Goal: Transaction & Acquisition: Purchase product/service

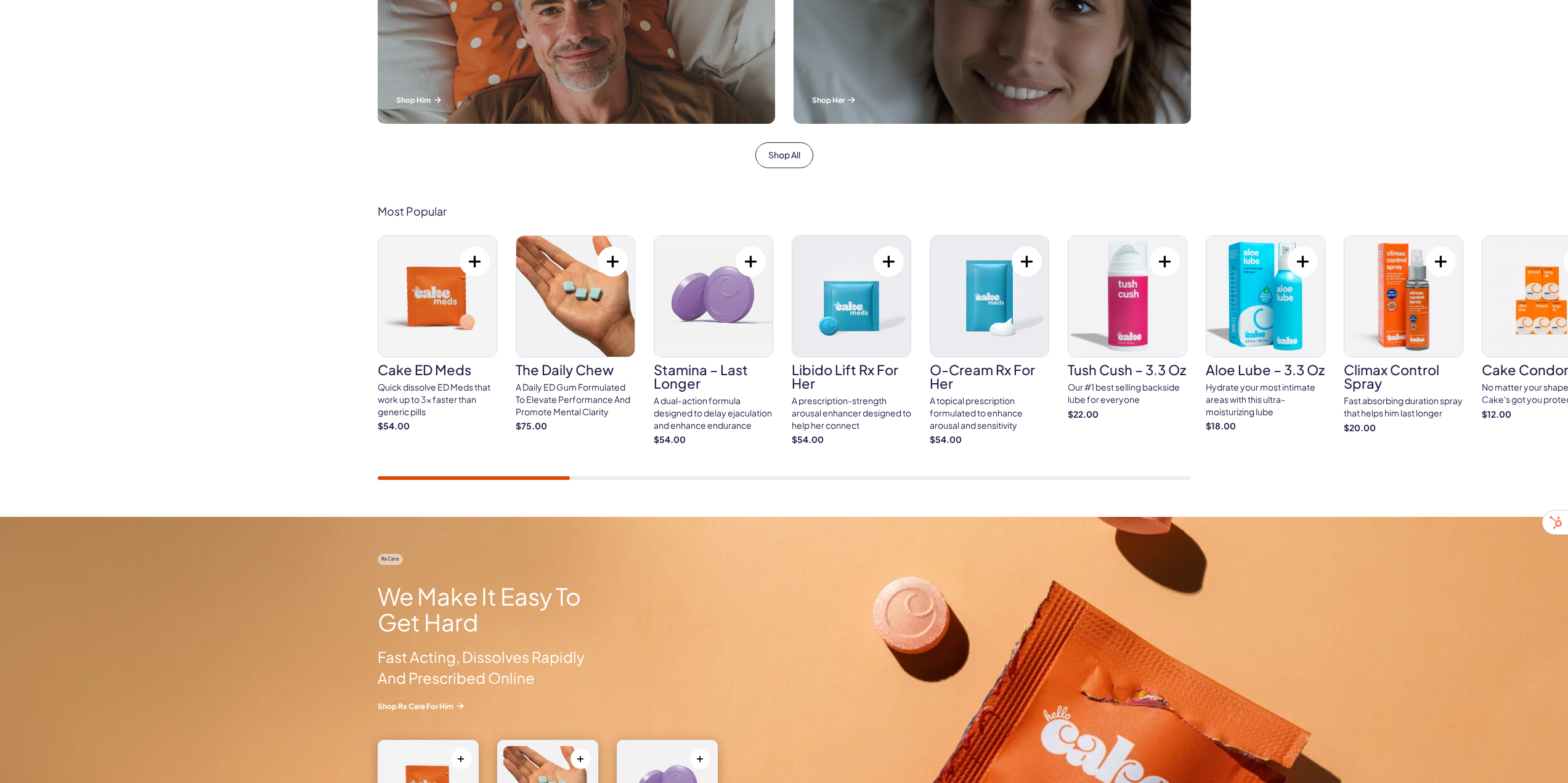
scroll to position [555, 0]
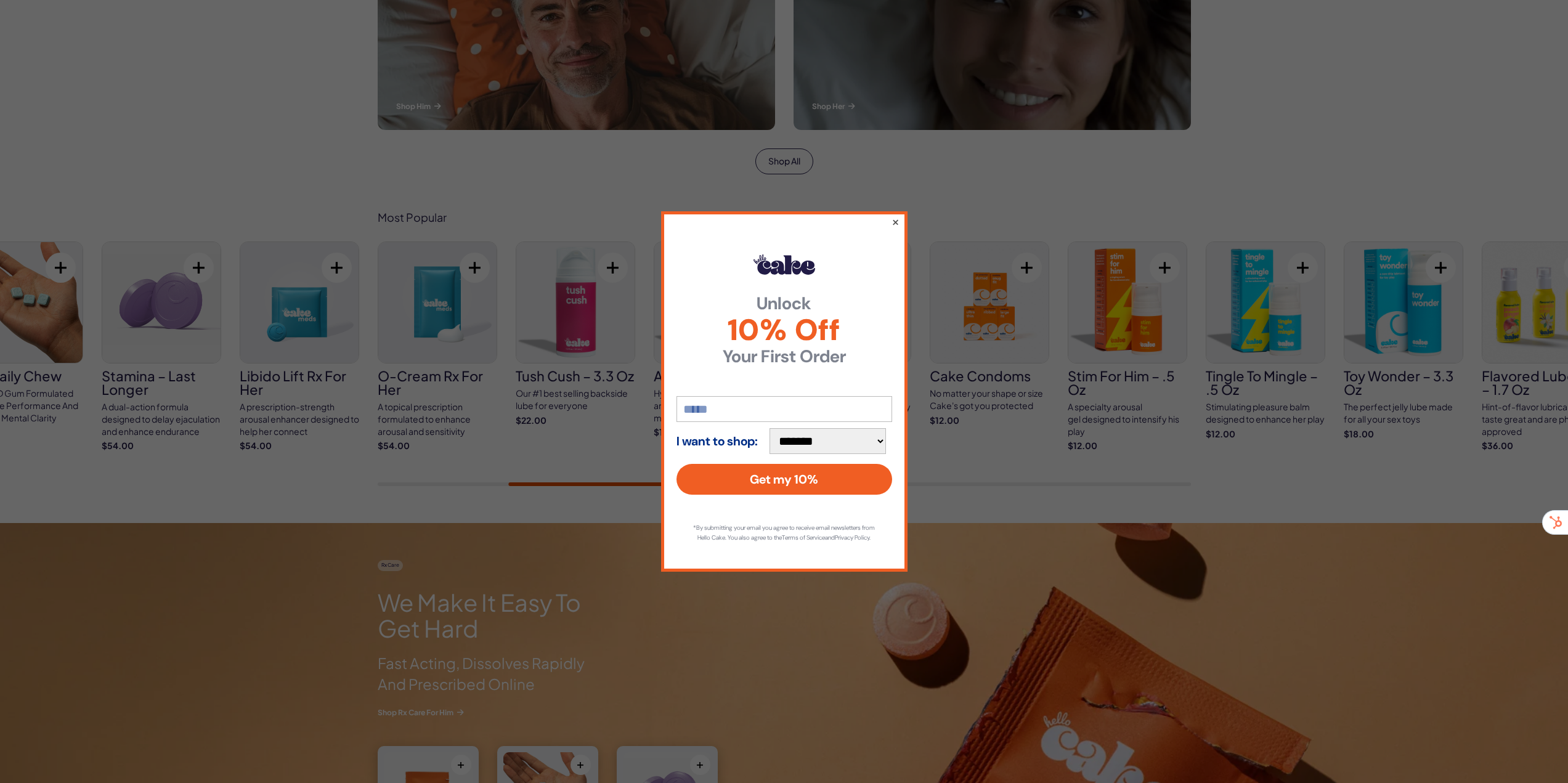
click at [896, 216] on button "×" at bounding box center [895, 222] width 8 height 15
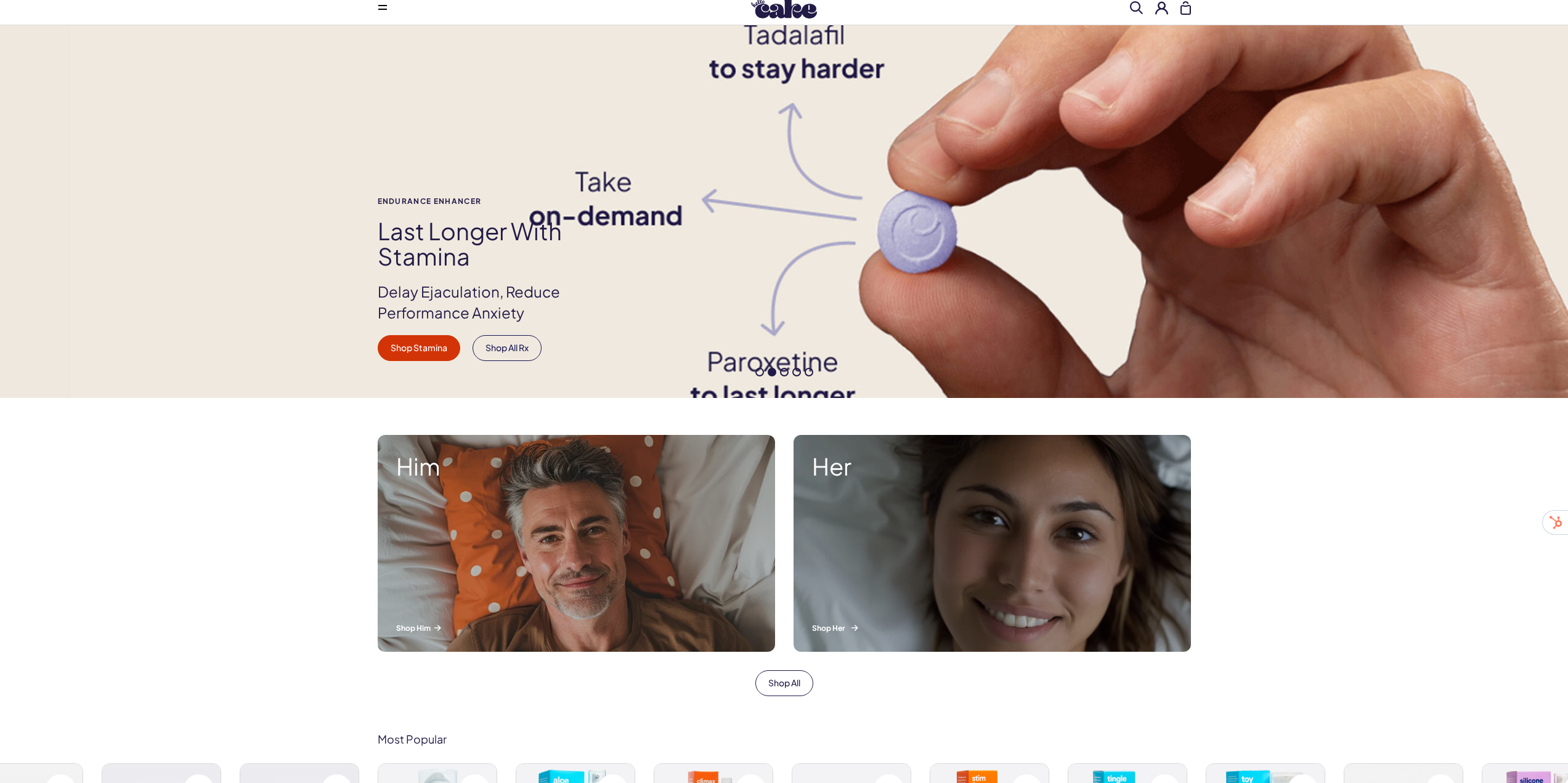
scroll to position [0, 0]
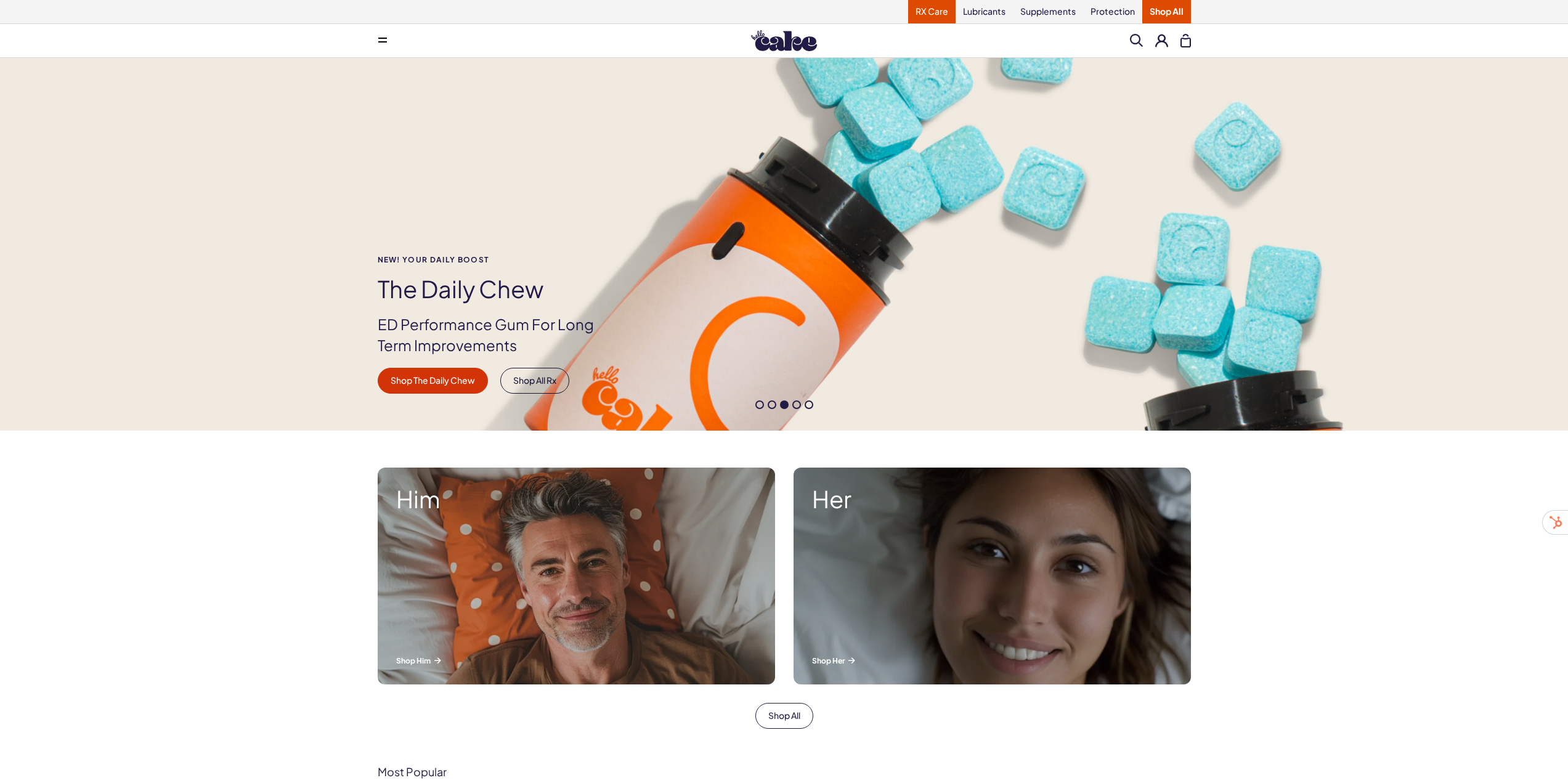
click at [926, 17] on link "RX Care" at bounding box center [931, 12] width 47 height 23
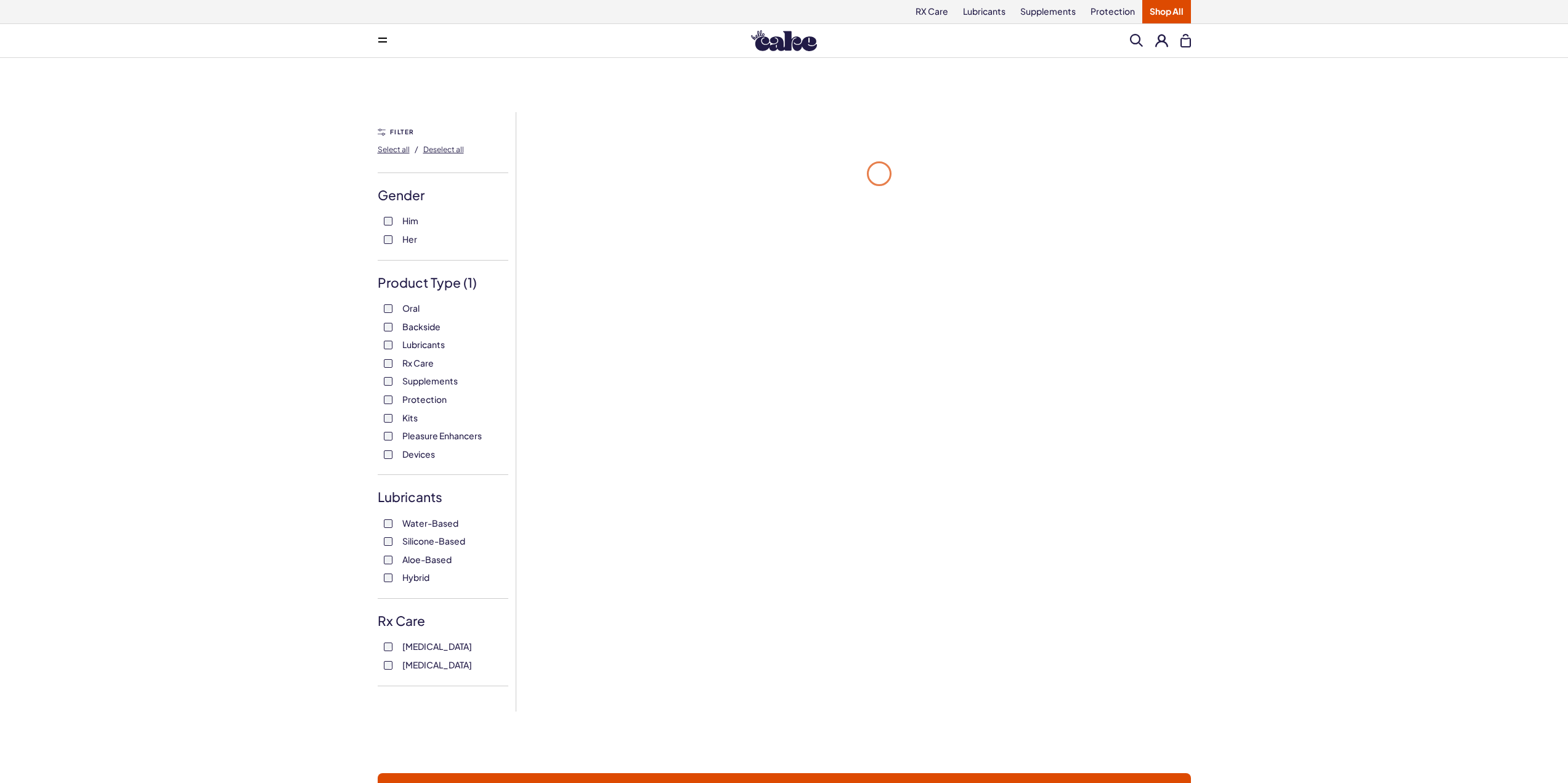
click at [1006, 9] on link "Lubricants" at bounding box center [983, 12] width 57 height 23
click at [1036, 9] on link "Supplements" at bounding box center [1048, 12] width 70 height 23
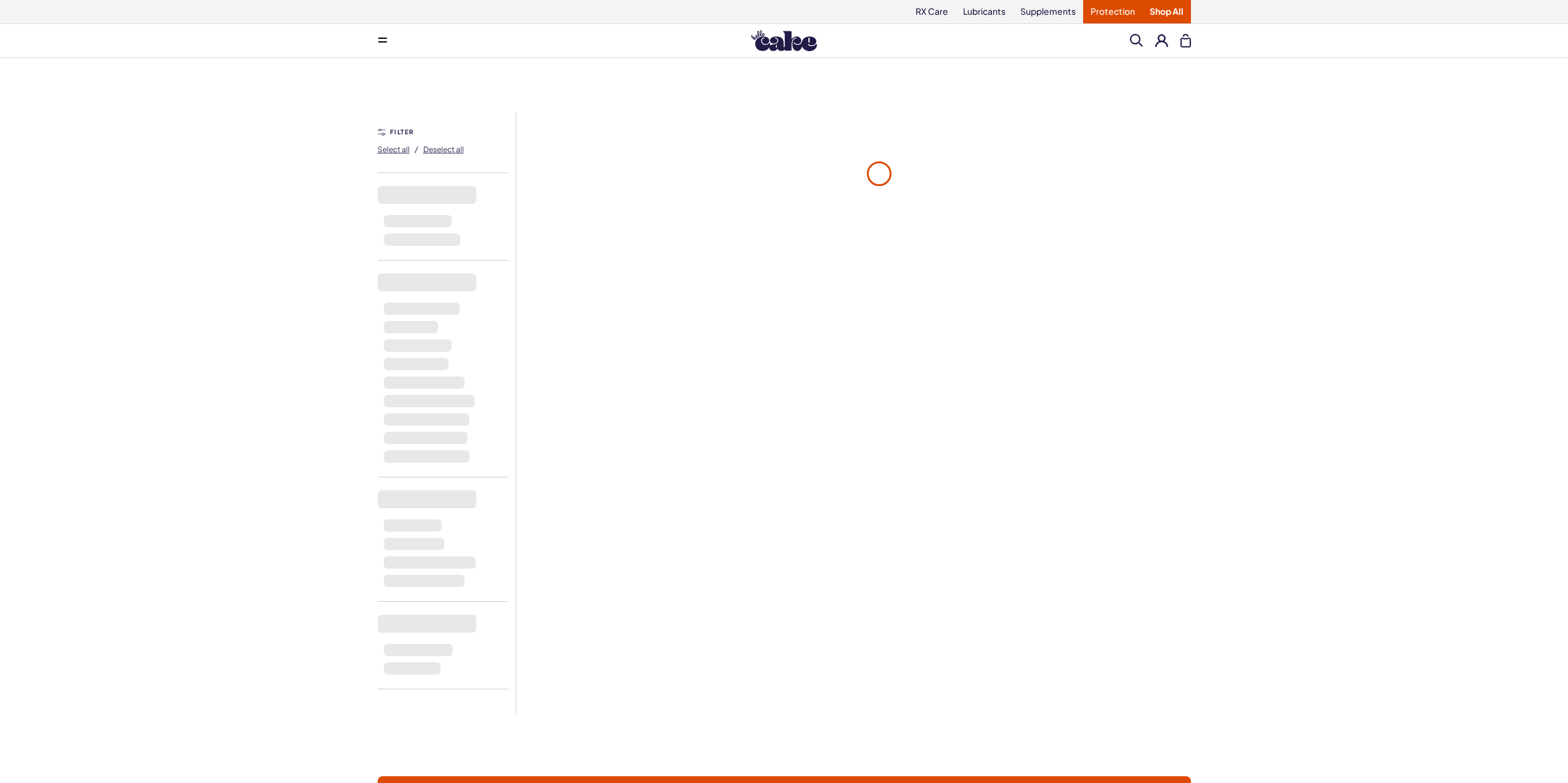
click at [1091, 14] on link "Protection" at bounding box center [1113, 12] width 59 height 23
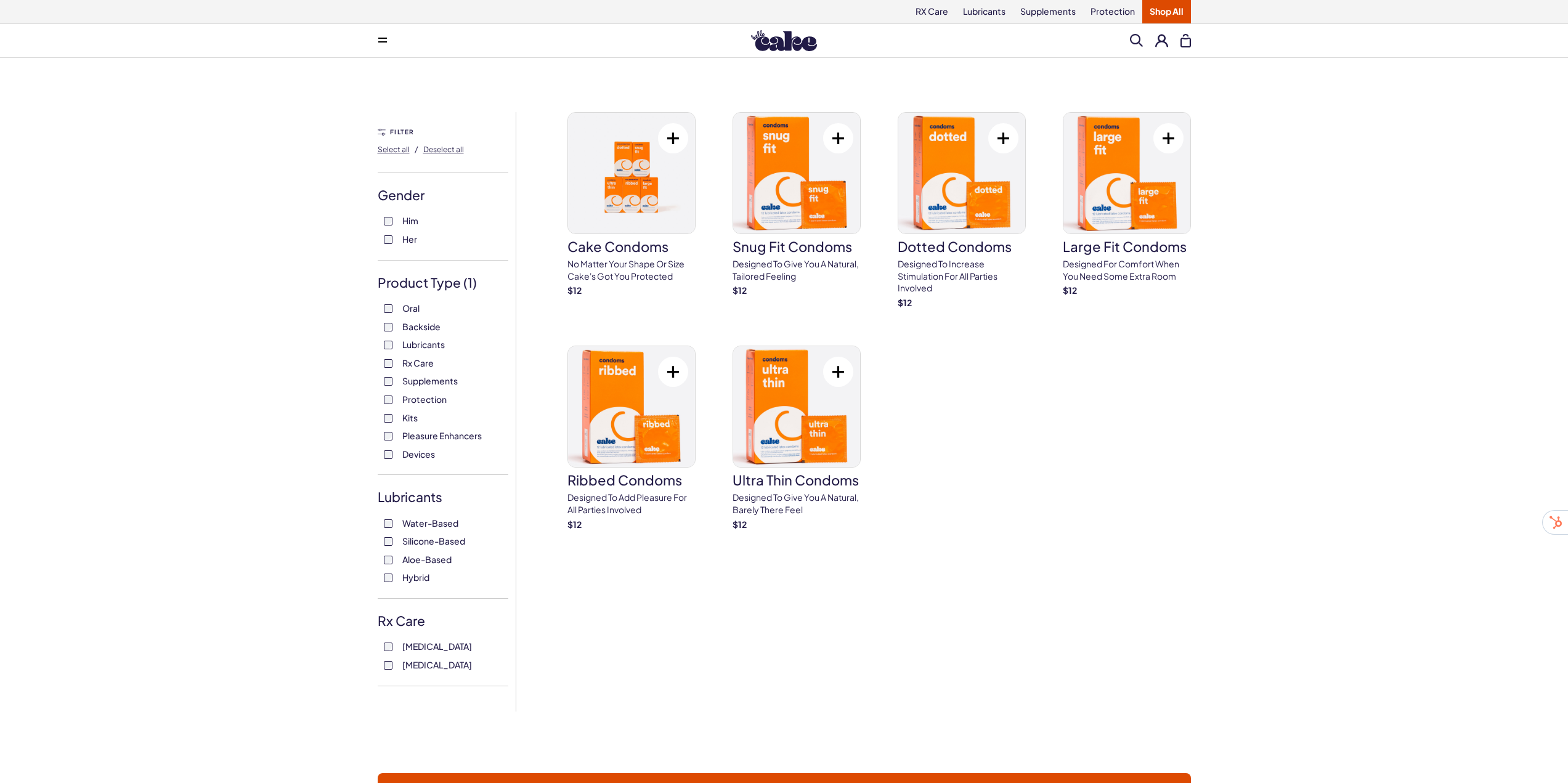
click at [943, 520] on div "Cake Condoms No matter your shape or size Cake's got you protected $ 12 Snug Fi…" at bounding box center [879, 321] width 623 height 419
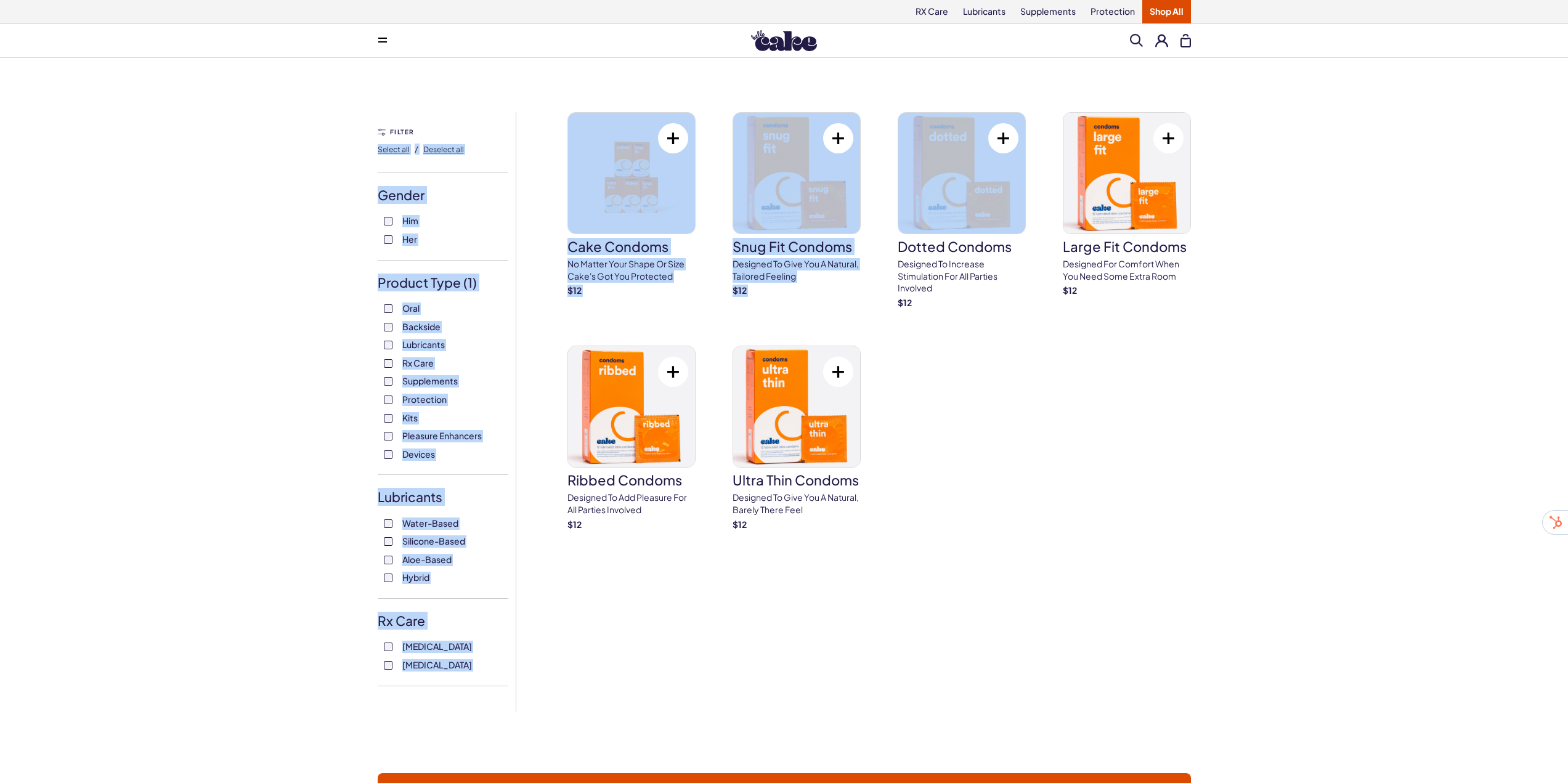
drag, startPoint x: 523, startPoint y: 77, endPoint x: 947, endPoint y: 74, distance: 424.0
click at [947, 74] on div "6 results Filter Protection FILTER Select all / Deselect all Gender Him Her Pro…" at bounding box center [784, 396] width 1568 height 678
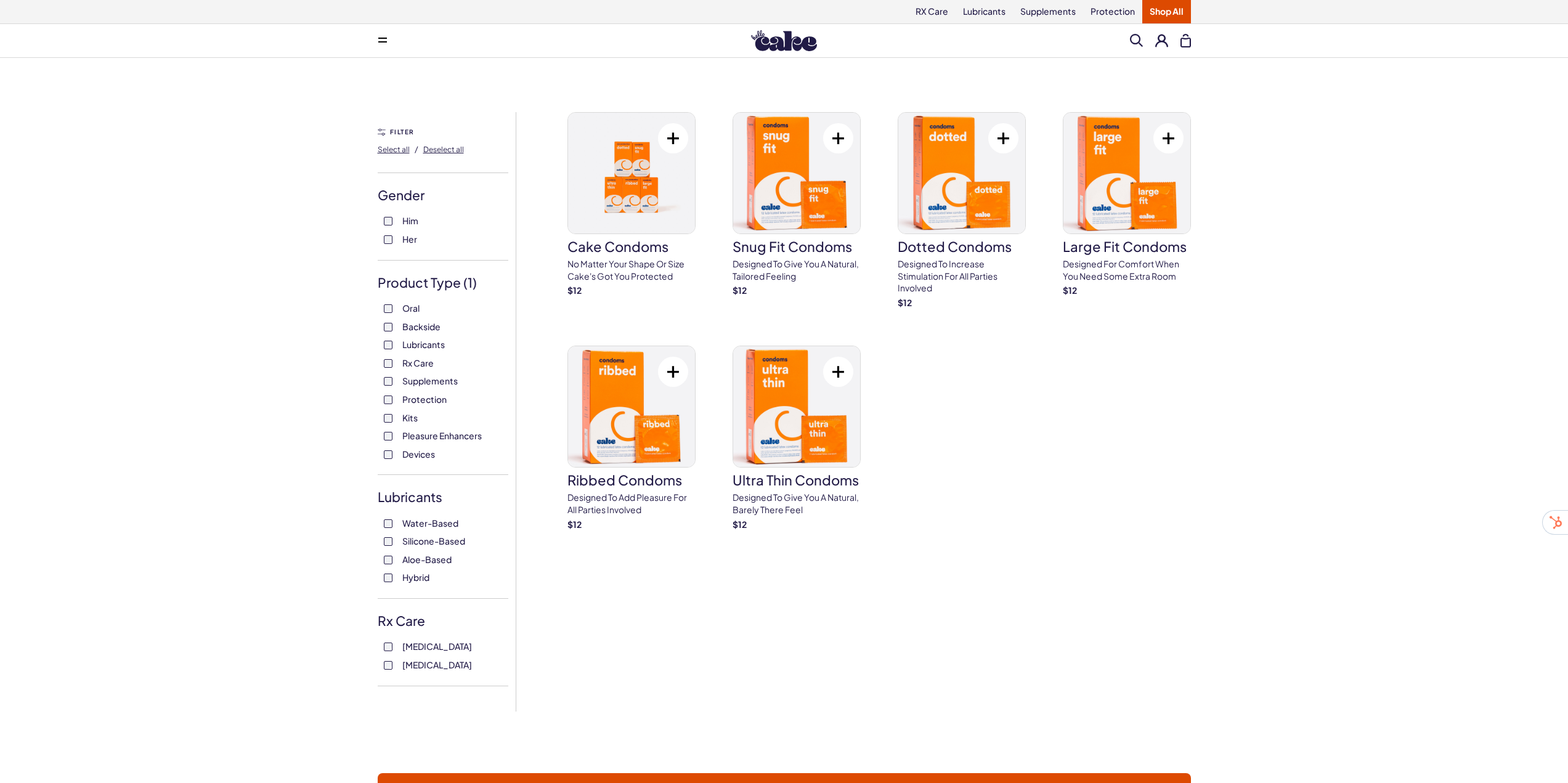
click at [1217, 106] on div "6 results Filter Protection FILTER Select all / Deselect all Gender Him Her Pro…" at bounding box center [784, 396] width 1568 height 678
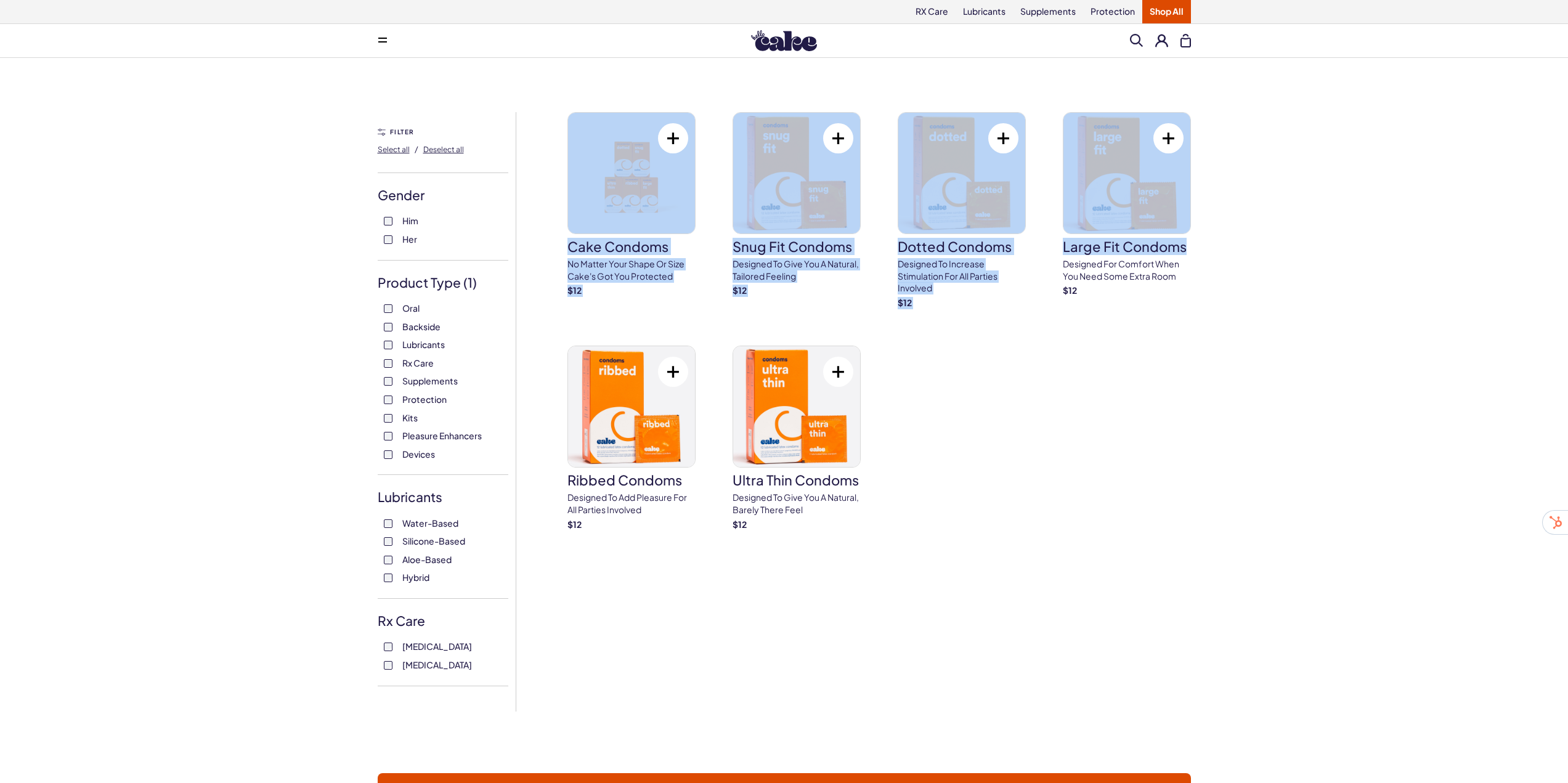
drag, startPoint x: 1357, startPoint y: 239, endPoint x: 555, endPoint y: 197, distance: 803.1
click at [555, 197] on div "6 results Filter Protection FILTER Select all / Deselect all Gender Him Her Pro…" at bounding box center [784, 396] width 1568 height 678
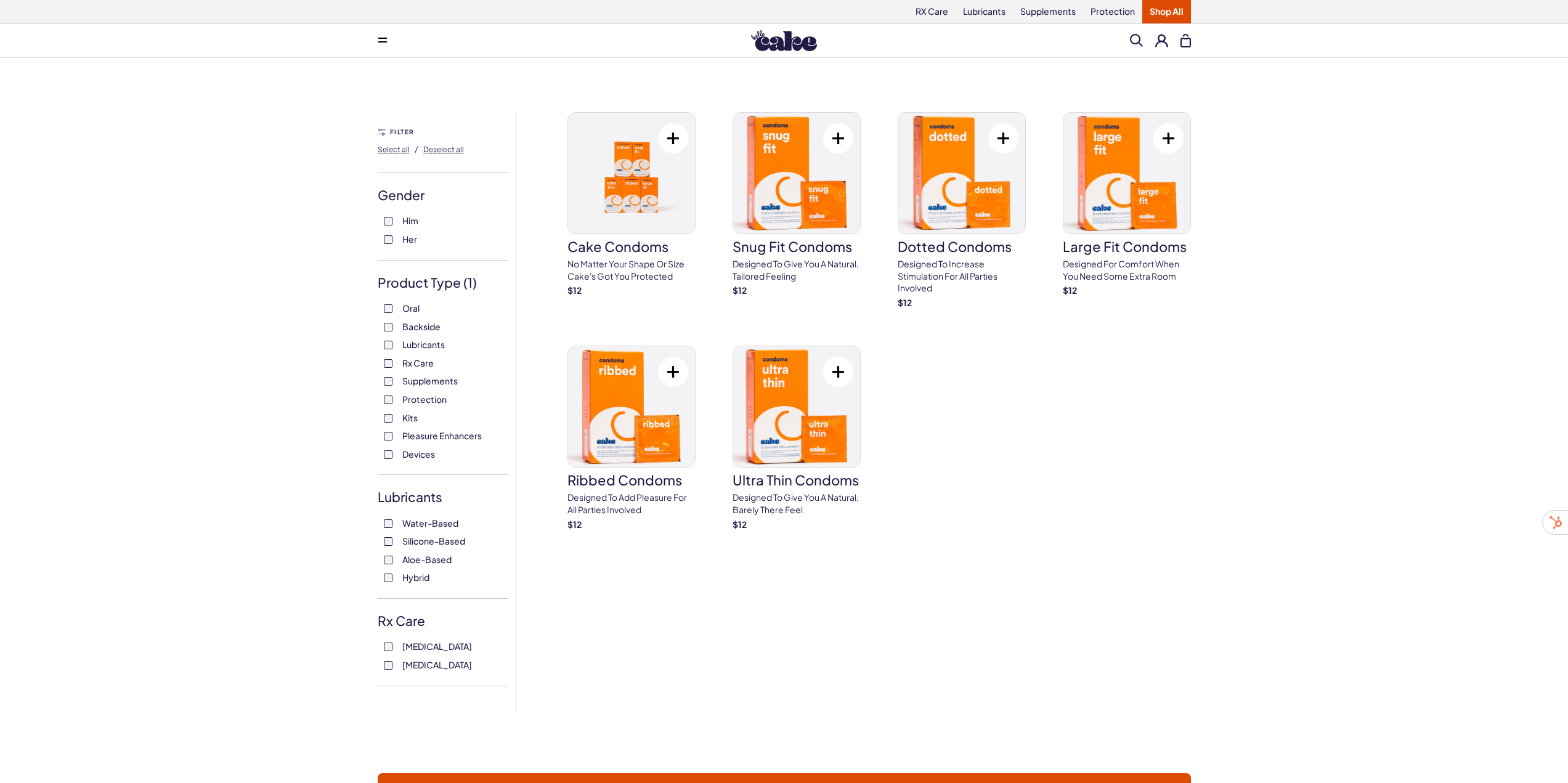
click at [1172, 377] on div "Cake Condoms No matter your shape or size Cake's got you protected $ 12 Snug Fi…" at bounding box center [879, 321] width 623 height 419
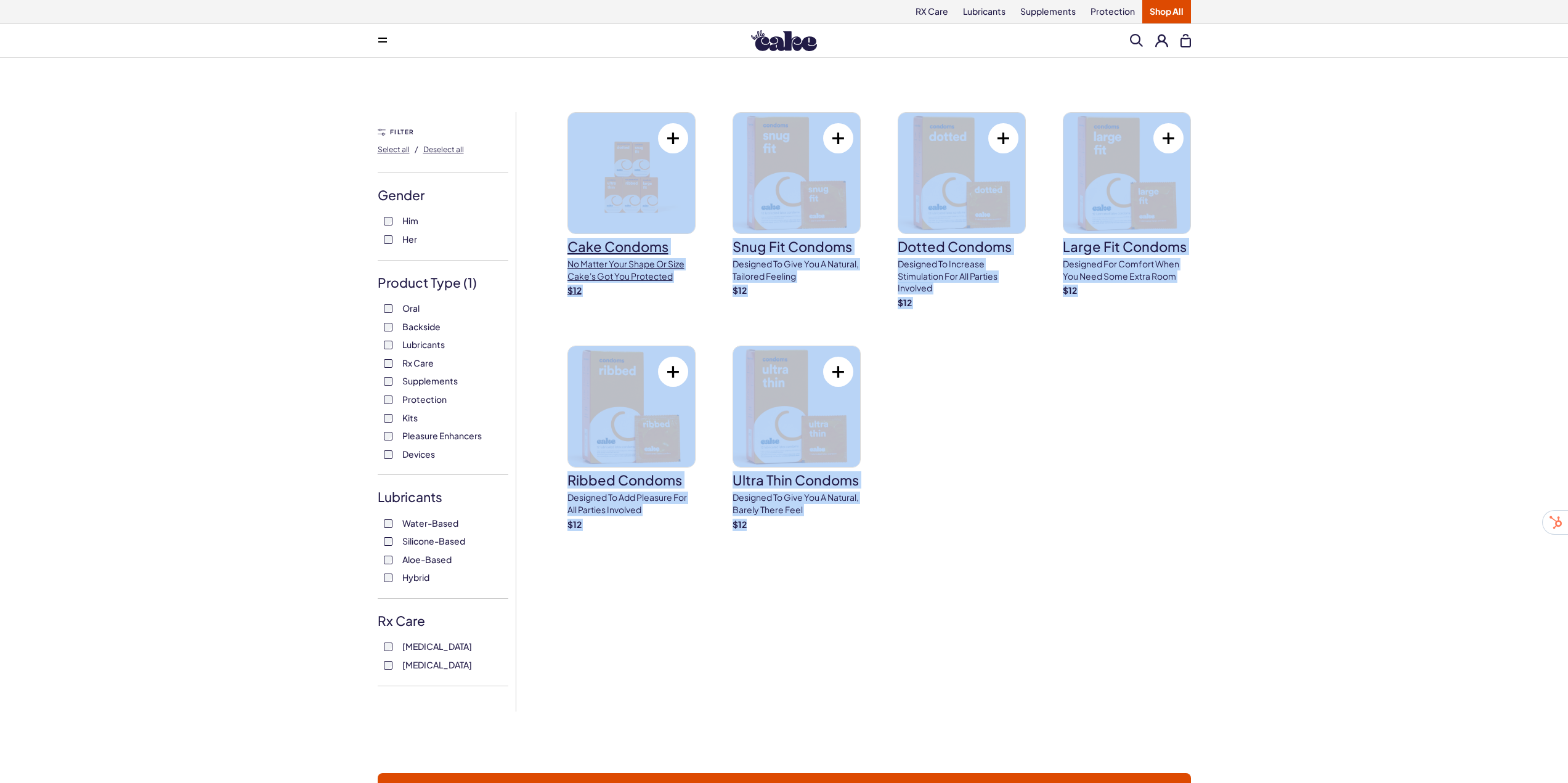
drag, startPoint x: 1051, startPoint y: 549, endPoint x: 570, endPoint y: 121, distance: 643.9
click at [570, 121] on div "6 results Filter Protection FILTER Select all / Deselect all Gender Him Her Pro…" at bounding box center [784, 412] width 887 height 600
click at [675, 69] on div "6 results Filter Protection FILTER Select all / Deselect all Gender Him Her Pro…" at bounding box center [784, 396] width 1568 height 678
drag, startPoint x: 631, startPoint y: 77, endPoint x: 894, endPoint y: 550, distance: 541.2
click at [894, 550] on div "6 results Filter Protection FILTER Select all / Deselect all Gender Him Her Pro…" at bounding box center [784, 396] width 1568 height 678
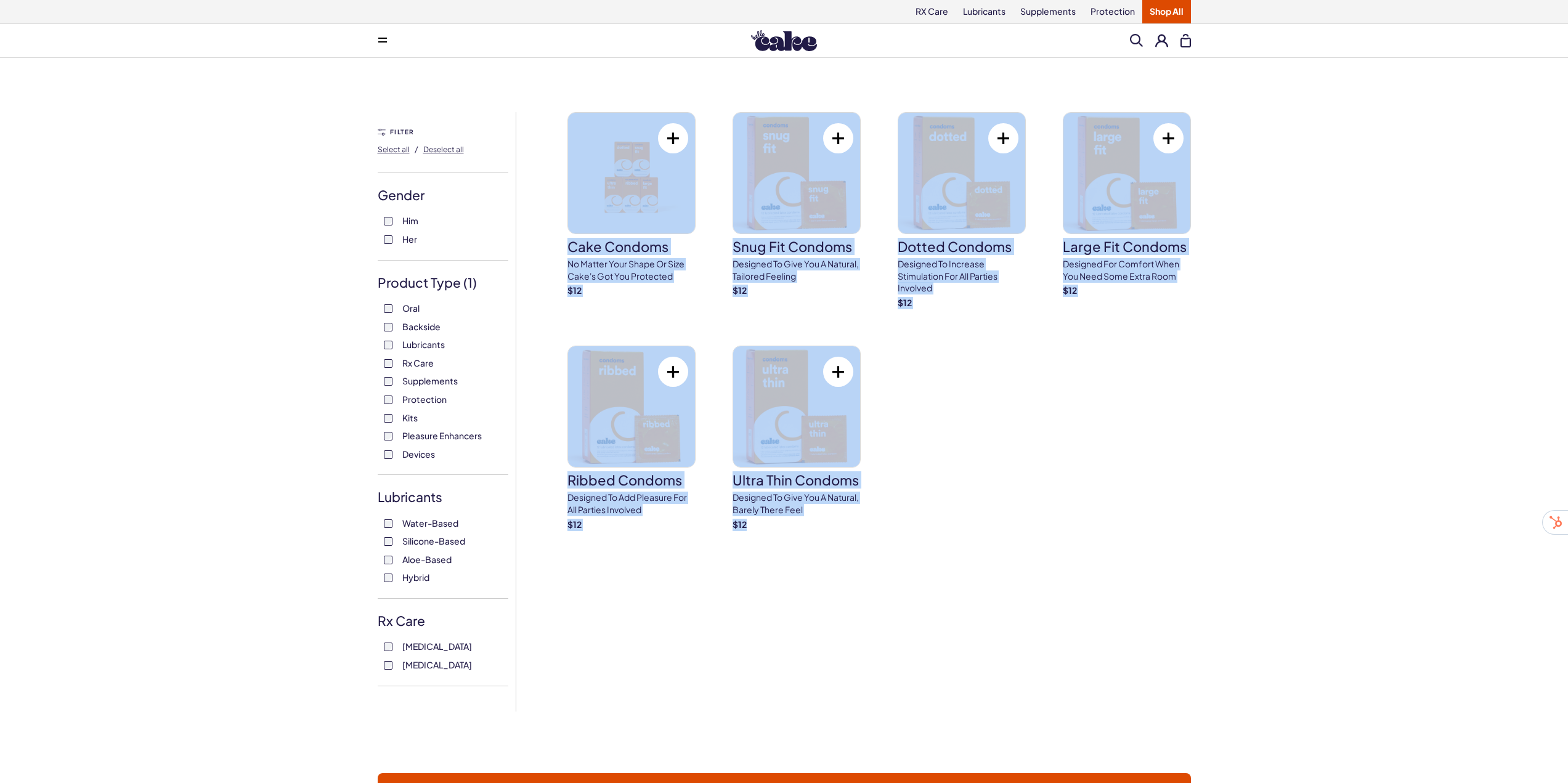
click at [1037, 524] on div "Cake Condoms No matter your shape or size Cake's got you protected $ 12 Snug Fi…" at bounding box center [879, 321] width 623 height 419
drag, startPoint x: 1018, startPoint y: 539, endPoint x: 564, endPoint y: 192, distance: 571.4
click at [564, 192] on div "6 results Filter Protection FILTER Select all / Deselect all Gender Him Her Pro…" at bounding box center [784, 412] width 887 height 600
click at [595, 73] on div "6 results Filter Protection FILTER Select all / Deselect all Gender Him Her Pro…" at bounding box center [784, 396] width 1568 height 678
drag, startPoint x: 585, startPoint y: 73, endPoint x: 860, endPoint y: 567, distance: 565.4
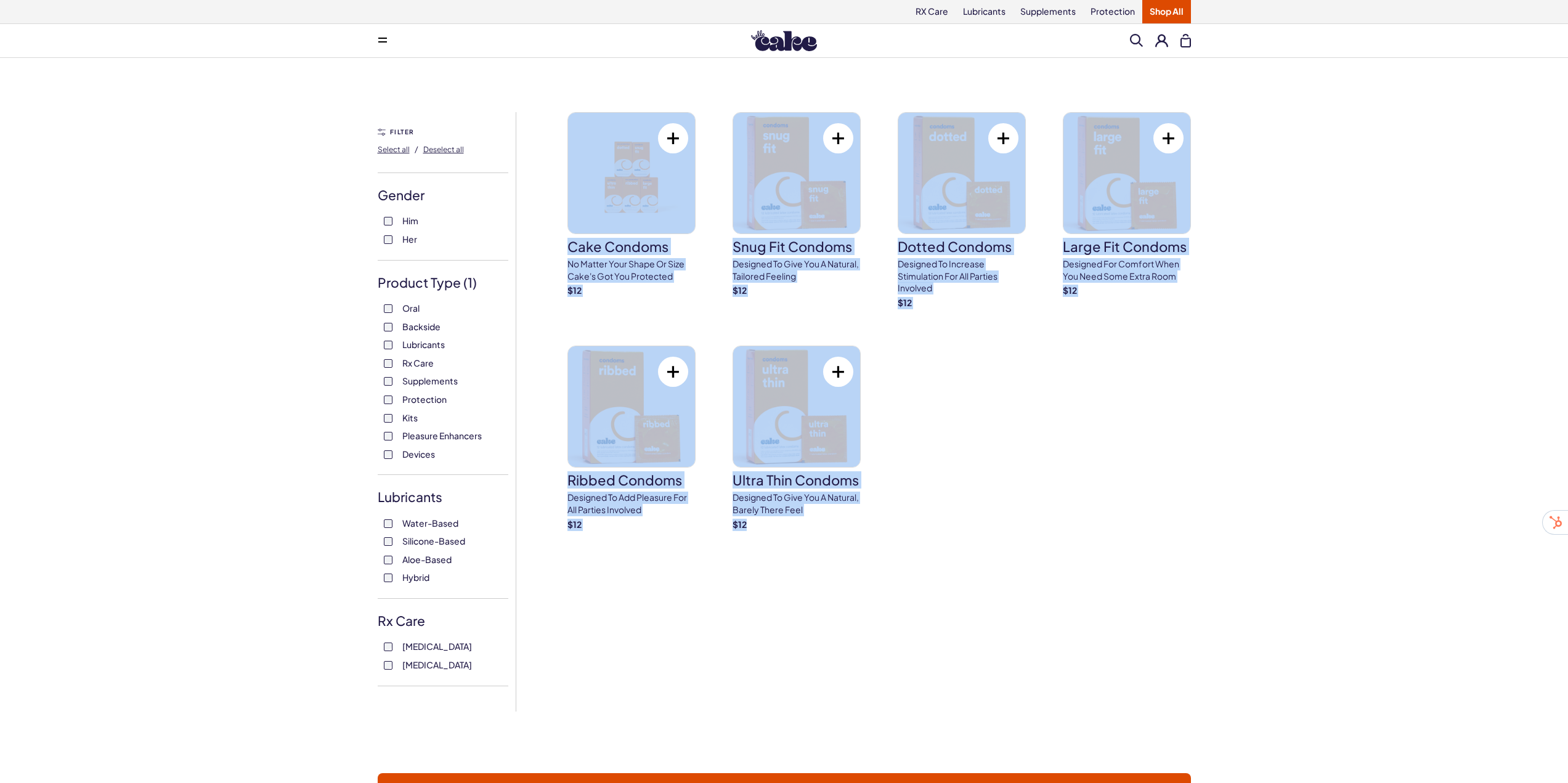
click at [860, 567] on div "6 results Filter Protection FILTER Select all / Deselect all Gender Him Her Pro…" at bounding box center [784, 396] width 1568 height 678
click at [876, 610] on div "6 results Filter Protection FILTER Select all / Deselect all Gender Him Her Pro…" at bounding box center [784, 412] width 887 height 600
click at [1036, 523] on div "Cake Condoms No matter your shape or size Cake's got you protected $ 12 Snug Fi…" at bounding box center [879, 321] width 623 height 419
drag, startPoint x: 1035, startPoint y: 531, endPoint x: 567, endPoint y: 151, distance: 602.8
click at [567, 151] on div "6 results Filter Protection FILTER Select all / Deselect all Gender Him Her Pro…" at bounding box center [784, 412] width 887 height 600
